Goal: Transaction & Acquisition: Purchase product/service

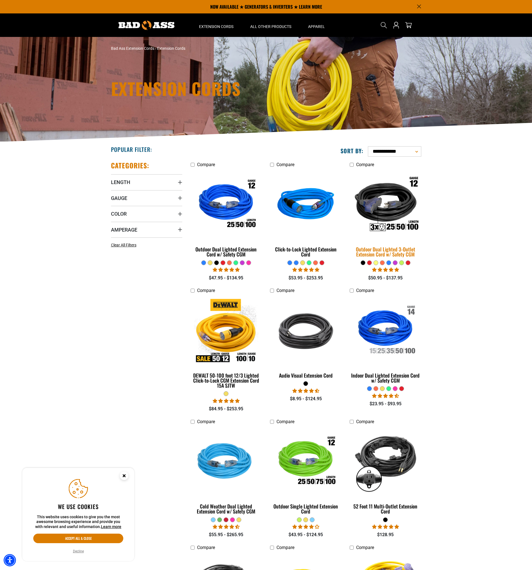
click at [379, 204] on img at bounding box center [386, 205] width 78 height 72
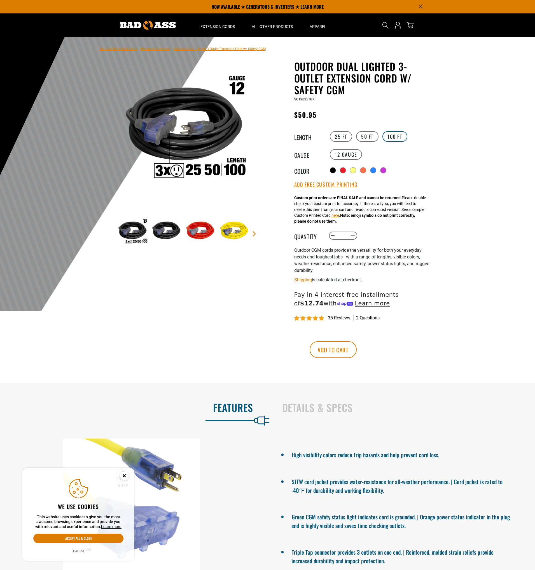
click at [397, 131] on label "100 FT" at bounding box center [394, 136] width 25 height 11
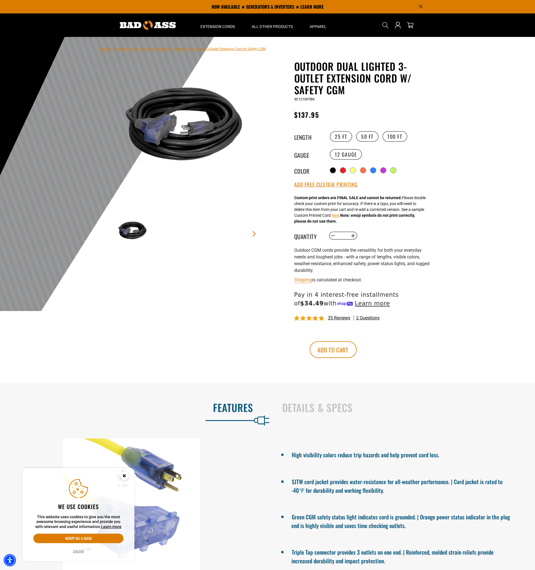
drag, startPoint x: 429, startPoint y: 335, endPoint x: 415, endPoint y: 345, distance: 16.8
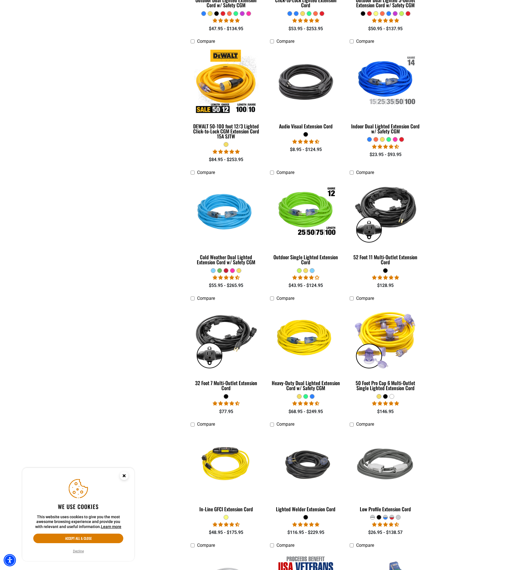
scroll to position [336, 0]
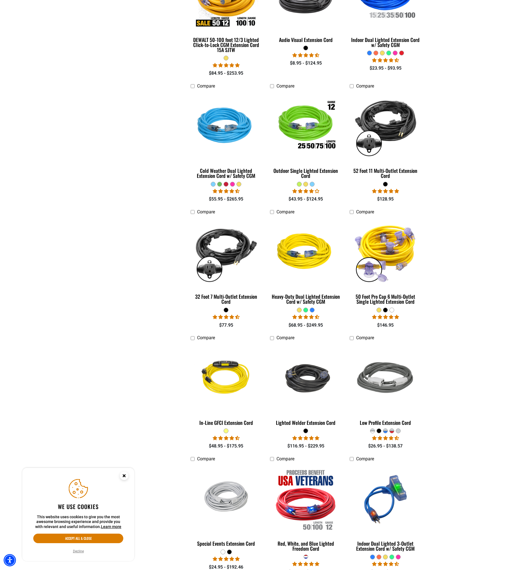
drag, startPoint x: 453, startPoint y: 389, endPoint x: 436, endPoint y: 390, distance: 17.4
click at [100, 102] on section "**********" at bounding box center [266, 466] width 532 height 1321
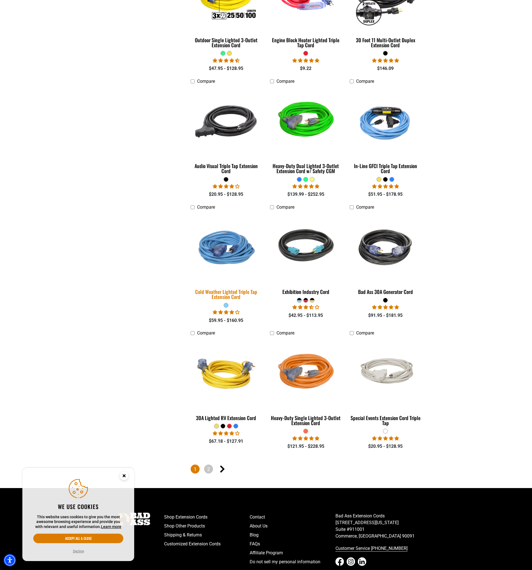
scroll to position [1023, 0]
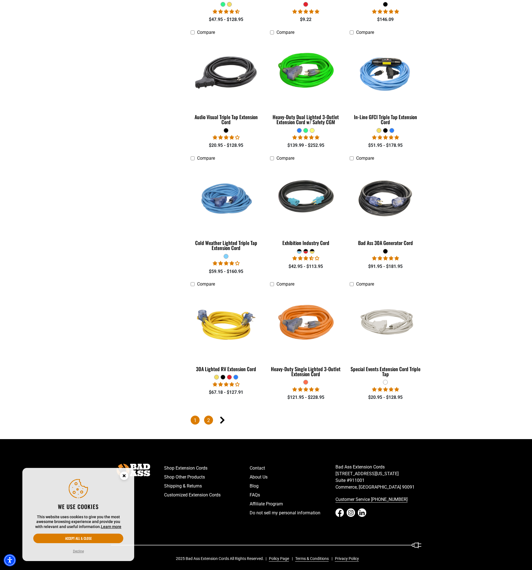
click at [207, 418] on link "2" at bounding box center [208, 420] width 9 height 9
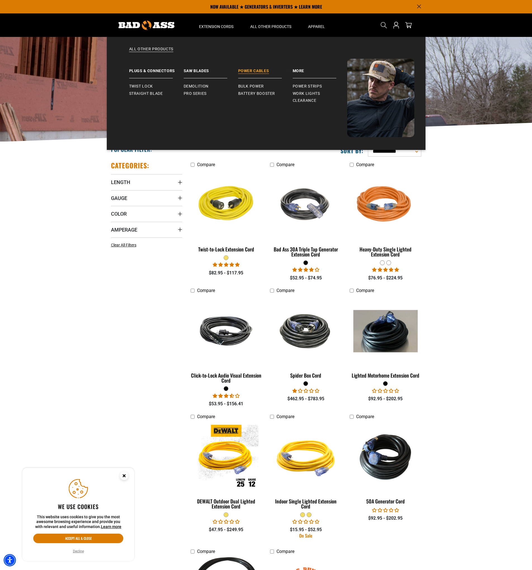
click at [257, 72] on link "Power Cables" at bounding box center [265, 69] width 55 height 20
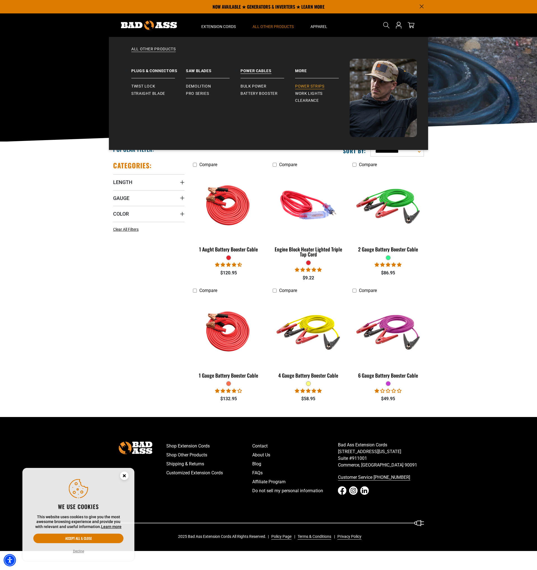
click at [309, 86] on span "Power Strips" at bounding box center [309, 86] width 29 height 5
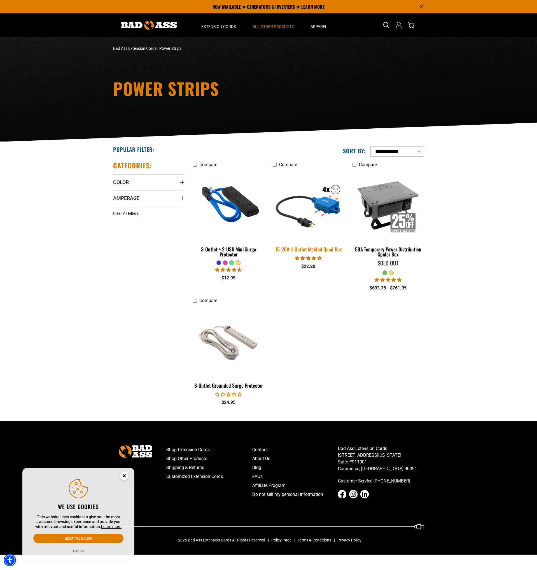
click at [316, 189] on img at bounding box center [308, 205] width 78 height 72
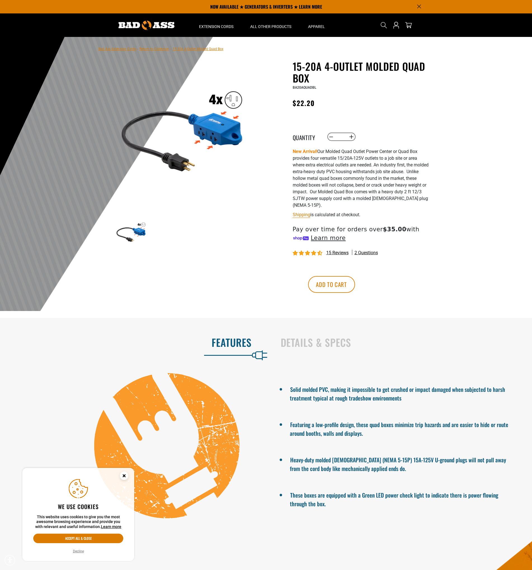
click at [213, 130] on img at bounding box center [182, 129] width 135 height 135
